Goal: Transaction & Acquisition: Purchase product/service

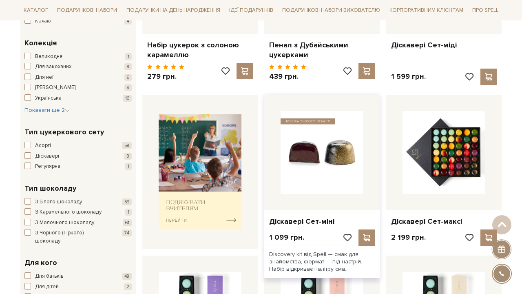
click at [343, 170] on img at bounding box center [322, 152] width 83 height 83
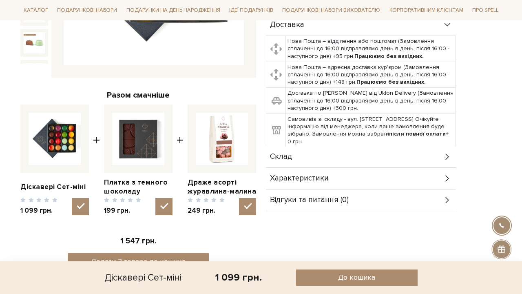
scroll to position [239, 0]
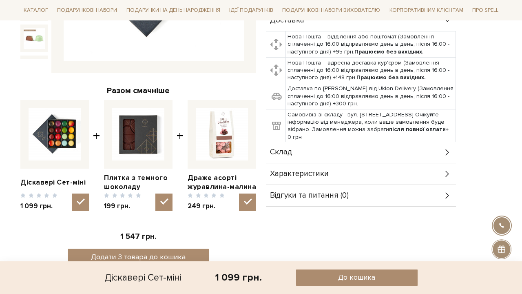
click at [335, 163] on div "Цукерка "Вишня-бузина" - 1 шт Цукерка «Кава-віскі» - 1 шт Цукерка «Гібіскус-мет…" at bounding box center [361, 163] width 190 height 0
click at [327, 158] on div "Склад" at bounding box center [361, 152] width 190 height 21
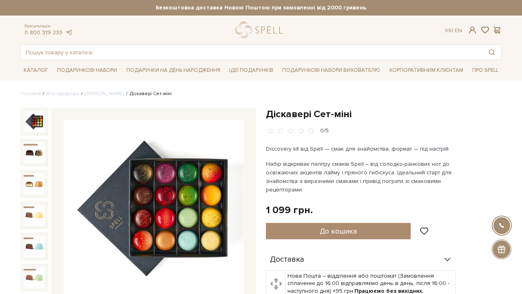
scroll to position [0, 0]
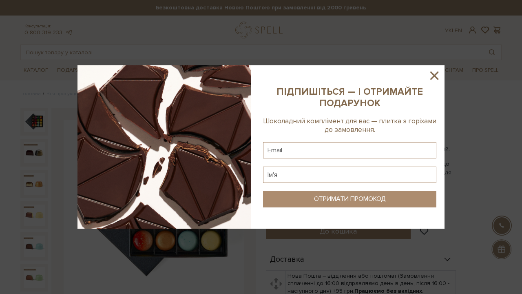
click at [435, 78] on icon at bounding box center [434, 76] width 14 height 14
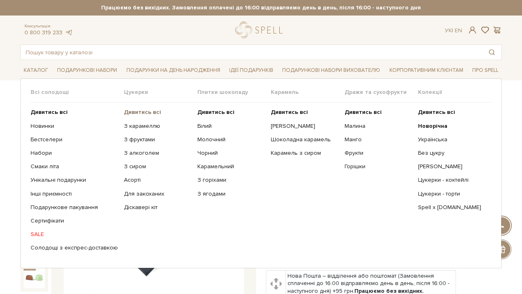
click at [128, 111] on b "Дивитись всі" at bounding box center [142, 111] width 37 height 7
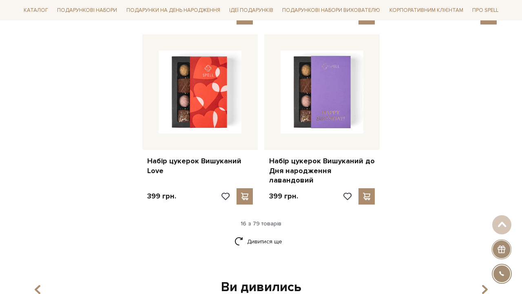
scroll to position [1007, 0]
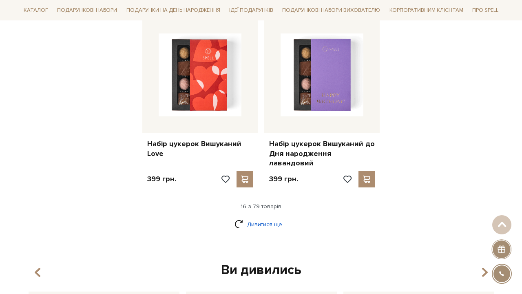
click at [279, 217] on link "Дивитися ще" at bounding box center [260, 224] width 53 height 14
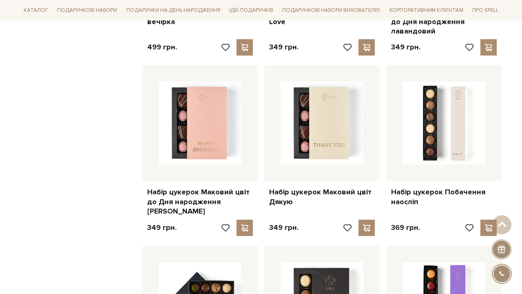
scroll to position [1488, 0]
